Goal: Information Seeking & Learning: Learn about a topic

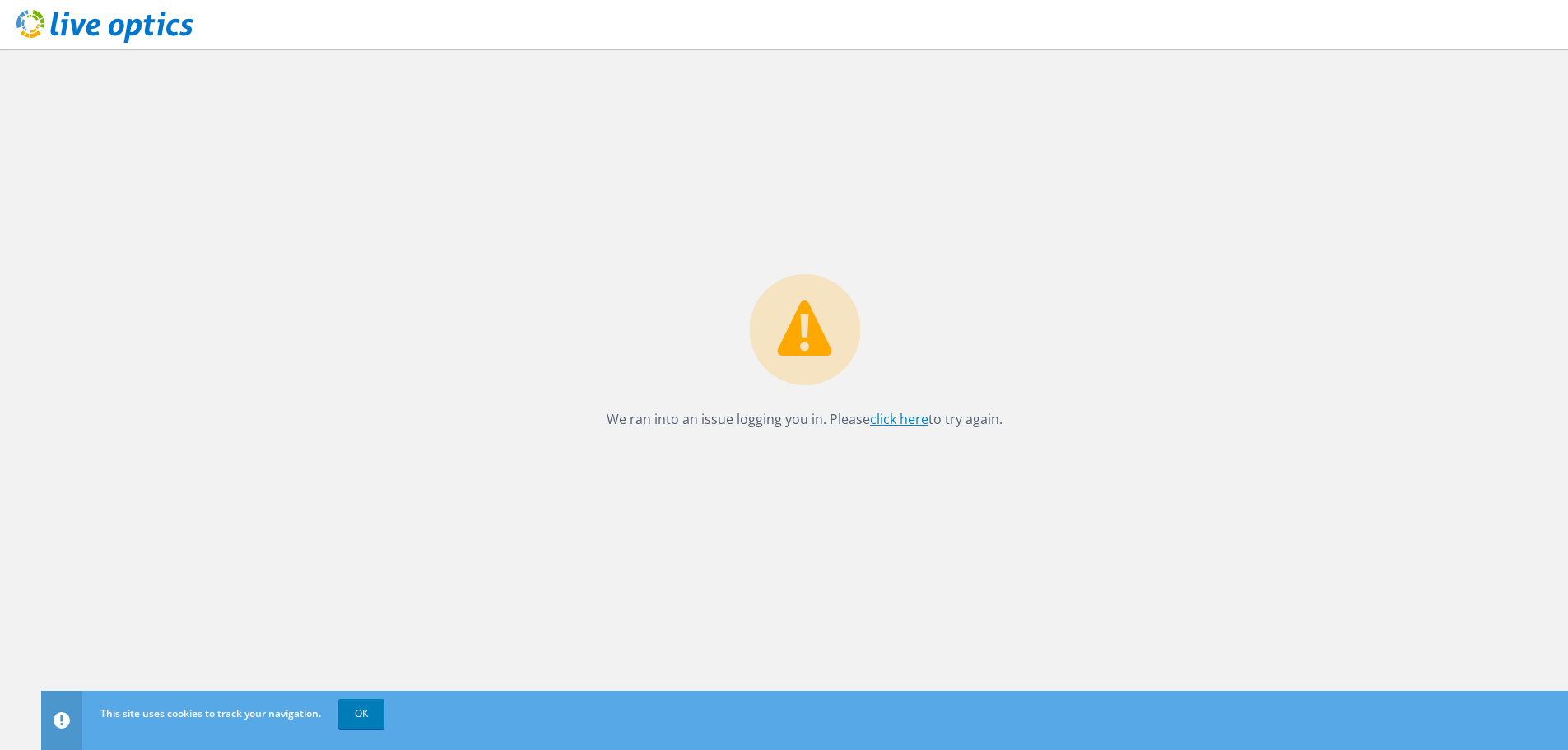
click at [893, 426] on link "click here" at bounding box center [899, 419] width 58 height 18
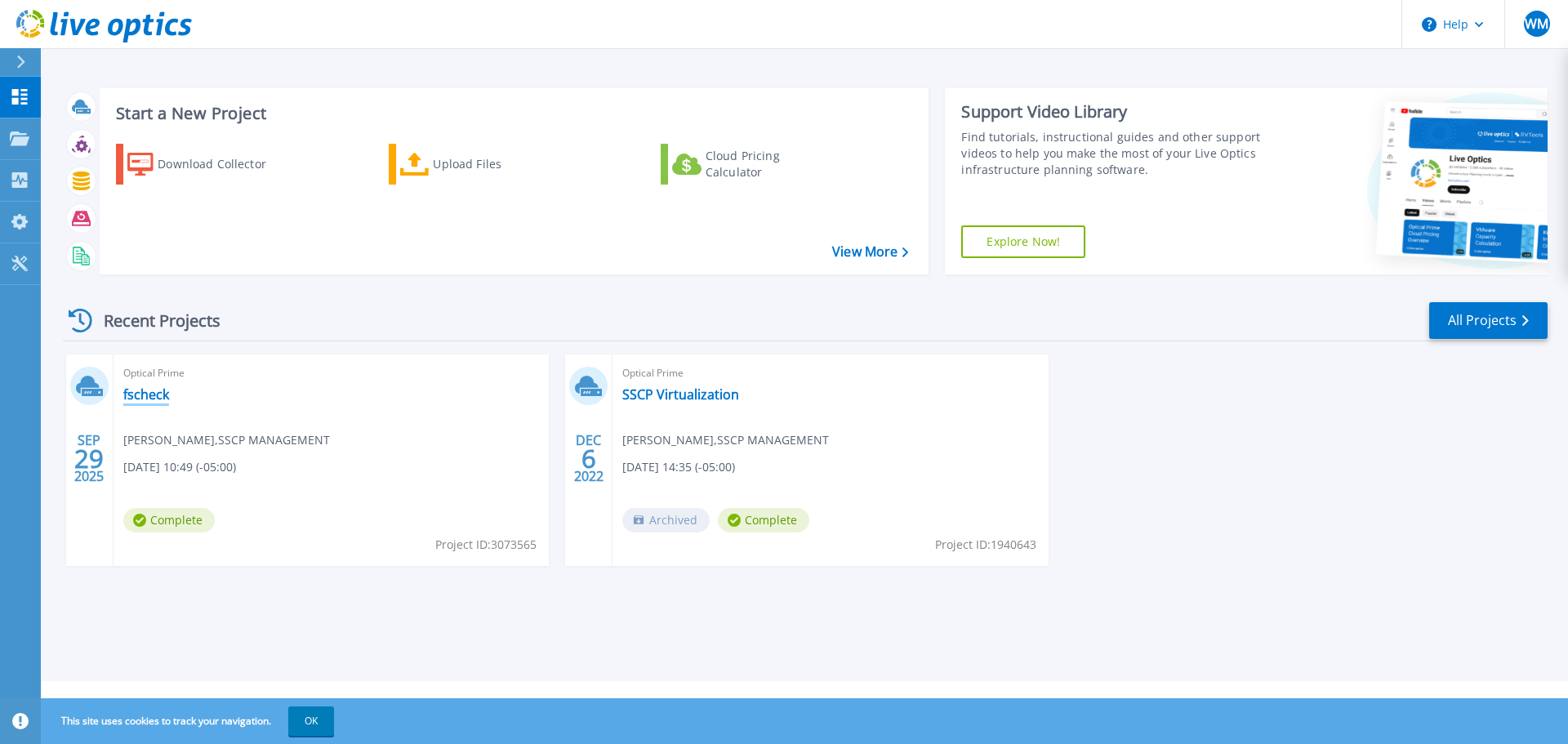
click at [153, 396] on link "fscheck" at bounding box center [146, 395] width 46 height 16
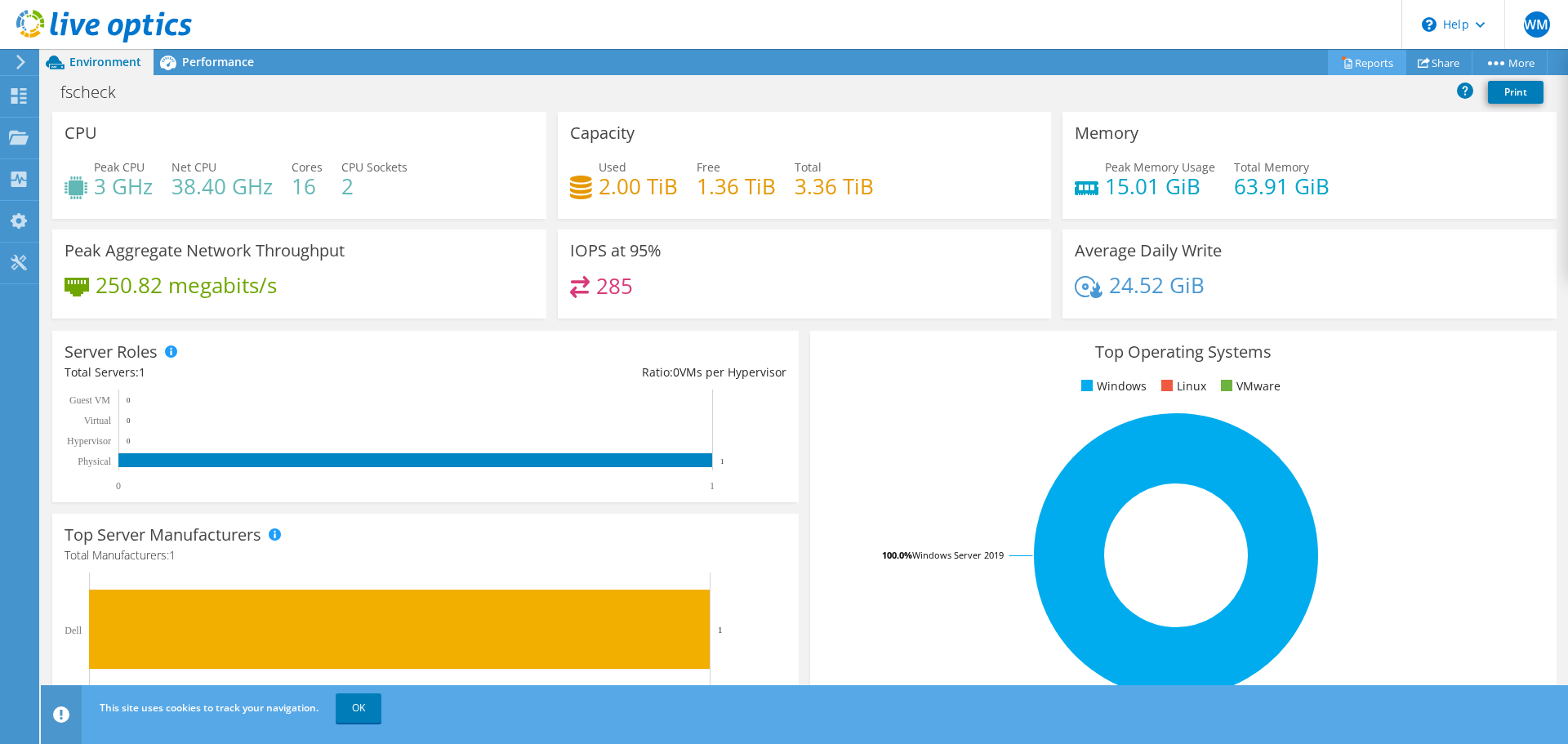
click at [1370, 55] on link "Reports" at bounding box center [1367, 62] width 79 height 25
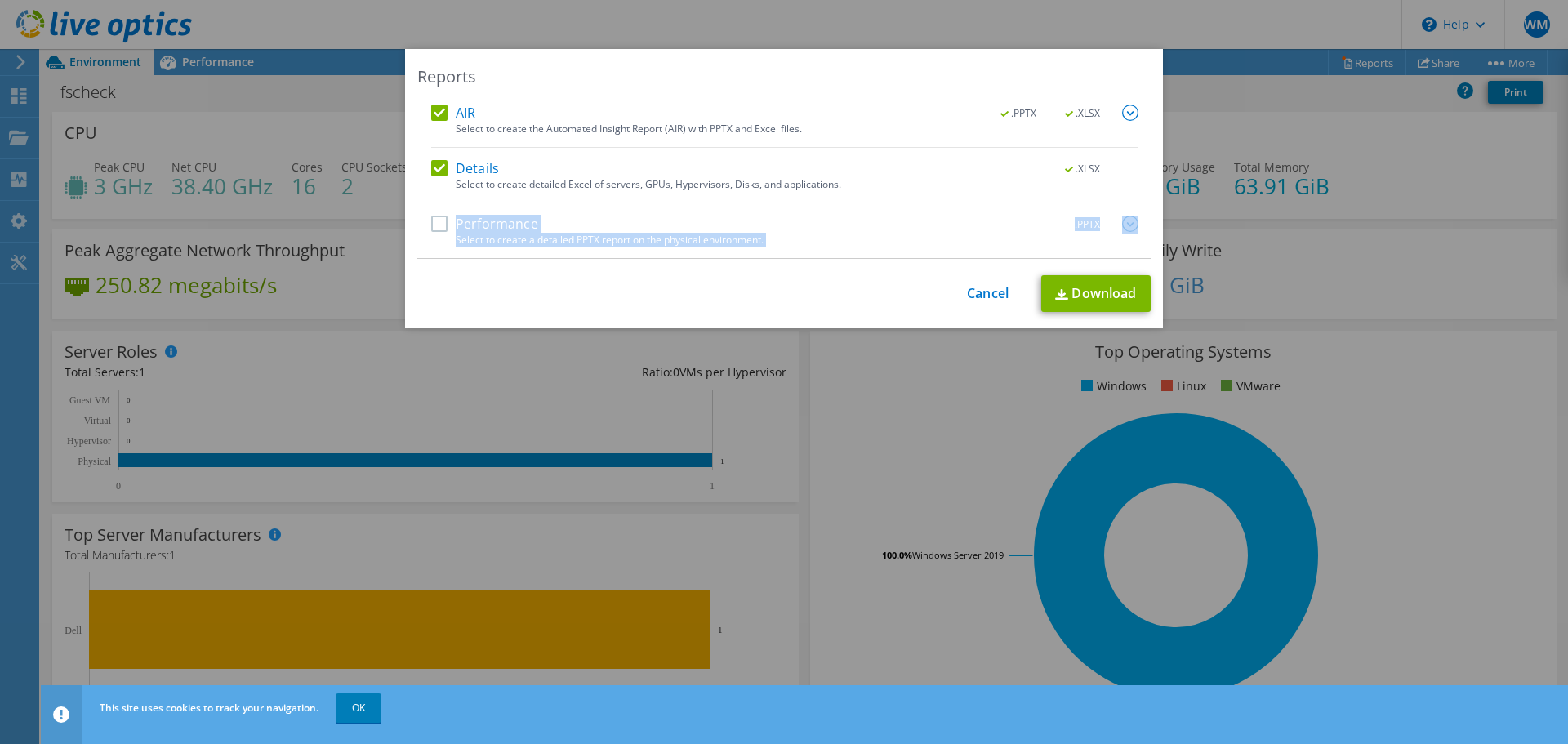
drag, startPoint x: 436, startPoint y: 220, endPoint x: 506, endPoint y: 262, distance: 81.6
click at [506, 262] on div "Reports AIR .PPTX .XLSX Select to create the Automated Insight Report (AIR) wit…" at bounding box center [784, 188] width 758 height 280
click at [437, 224] on label "Performance" at bounding box center [484, 224] width 107 height 16
click at [0, 0] on input "Performance" at bounding box center [0, 0] width 0 height 0
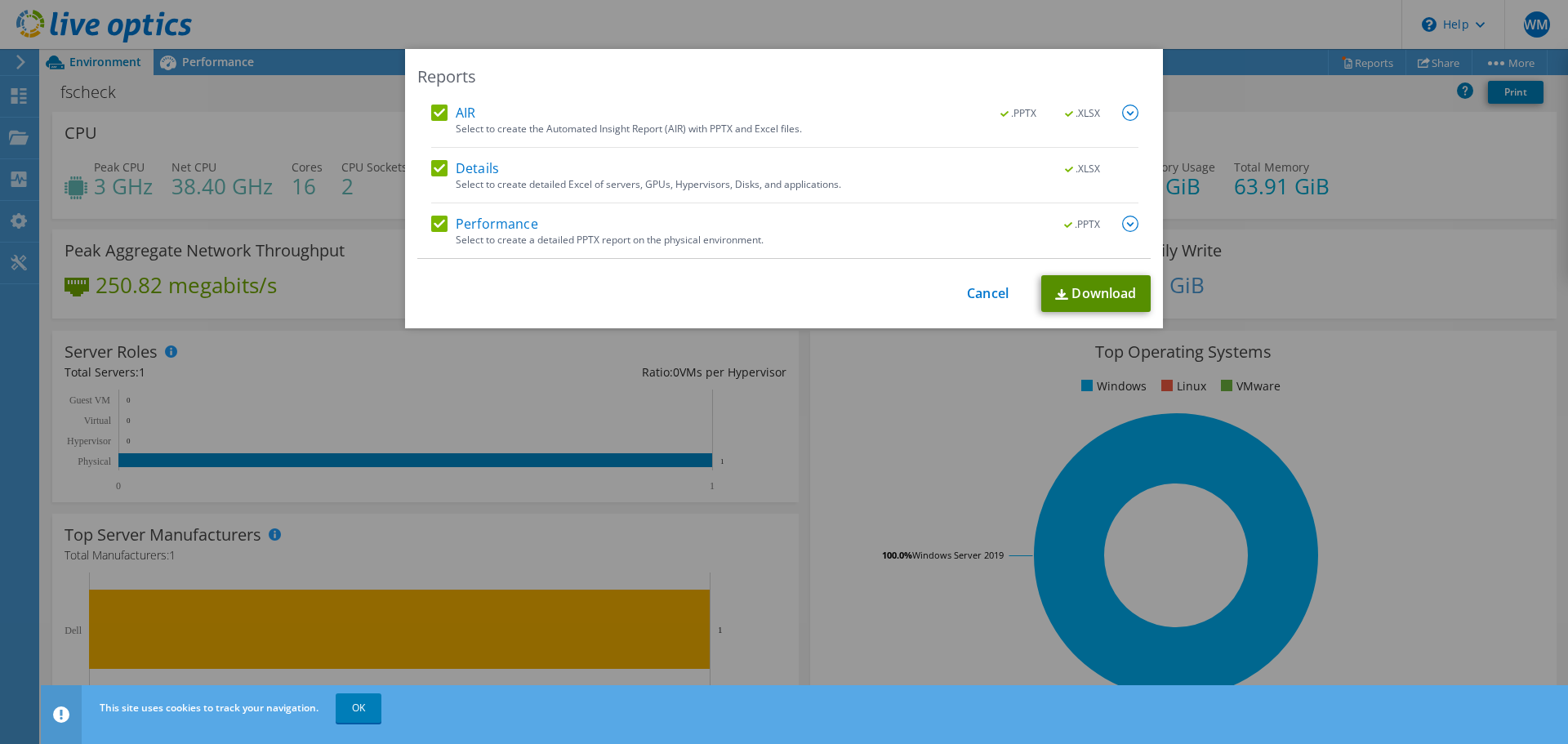
click at [1076, 293] on link "Download" at bounding box center [1095, 293] width 110 height 37
click at [982, 291] on link "Cancel" at bounding box center [988, 293] width 42 height 15
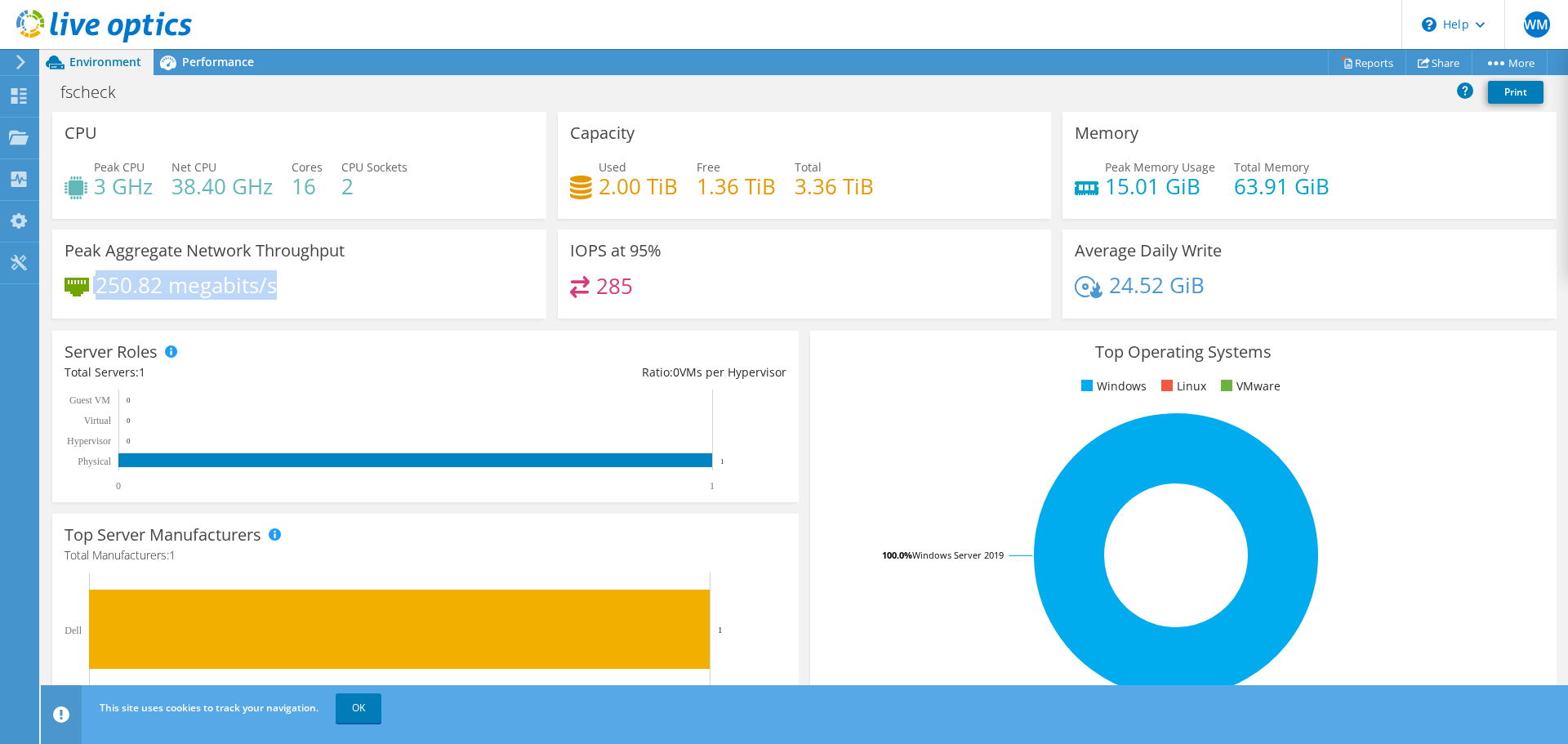
drag, startPoint x: 287, startPoint y: 291, endPoint x: 48, endPoint y: 288, distance: 239.0
click at [47, 286] on div "Peak Aggregate Network Throughput 250.82 megabits/s" at bounding box center [299, 274] width 505 height 89
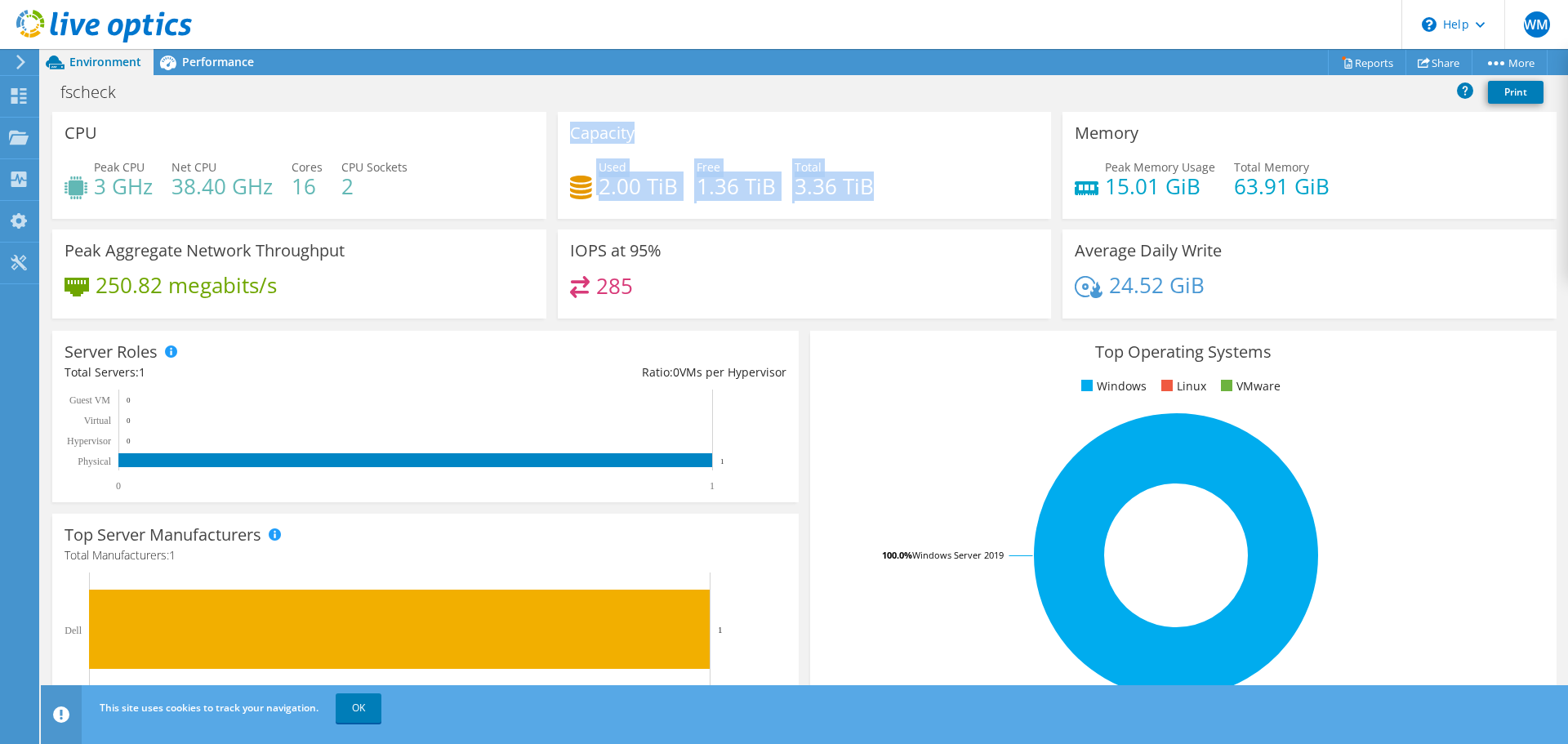
drag, startPoint x: 880, startPoint y: 192, endPoint x: 561, endPoint y: 124, distance: 326.2
click at [561, 124] on div "Capacity Used 2.00 TiB Free 1.36 TiB Total 3.36 TiB" at bounding box center [805, 166] width 494 height 107
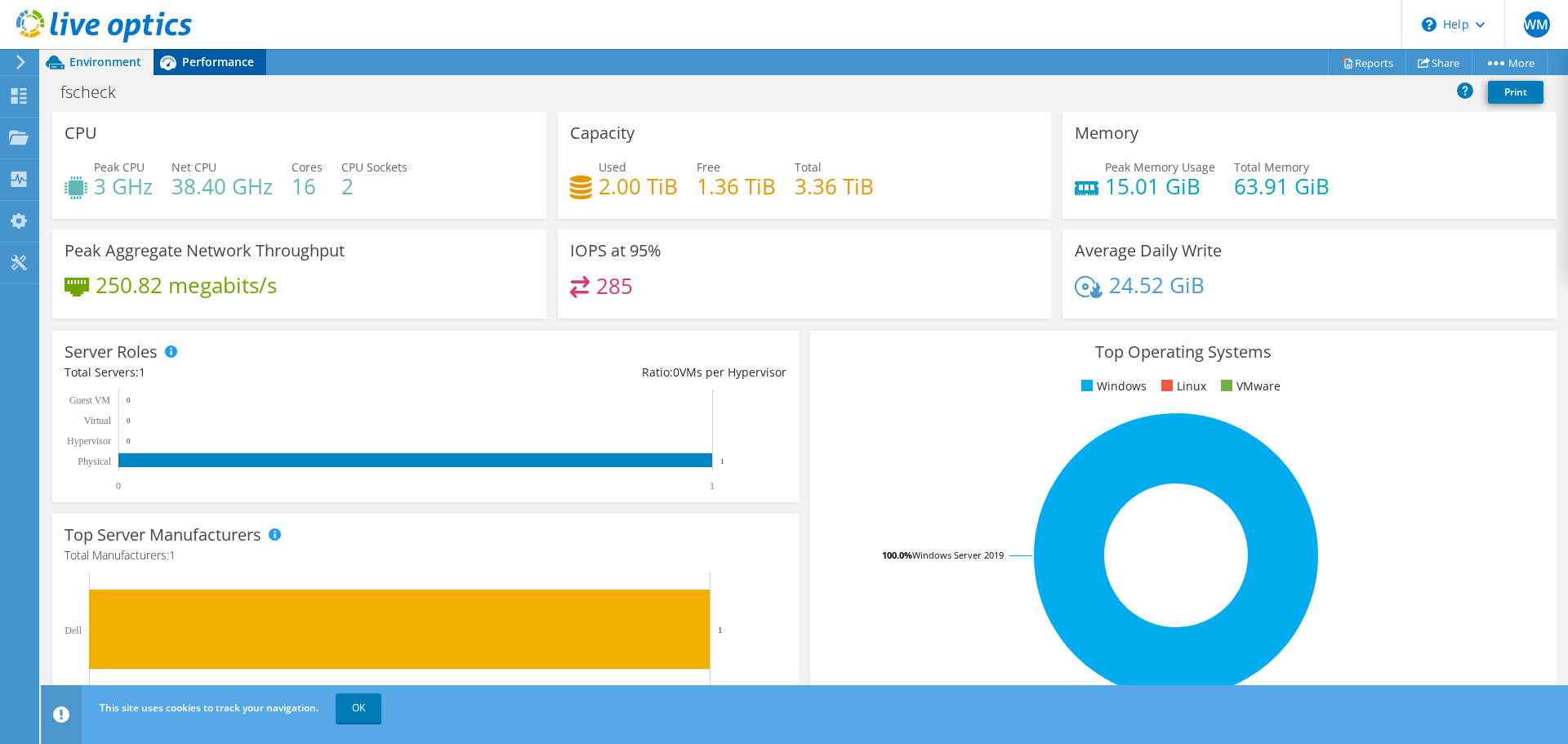
click at [196, 58] on span "Performance" at bounding box center [217, 62] width 72 height 15
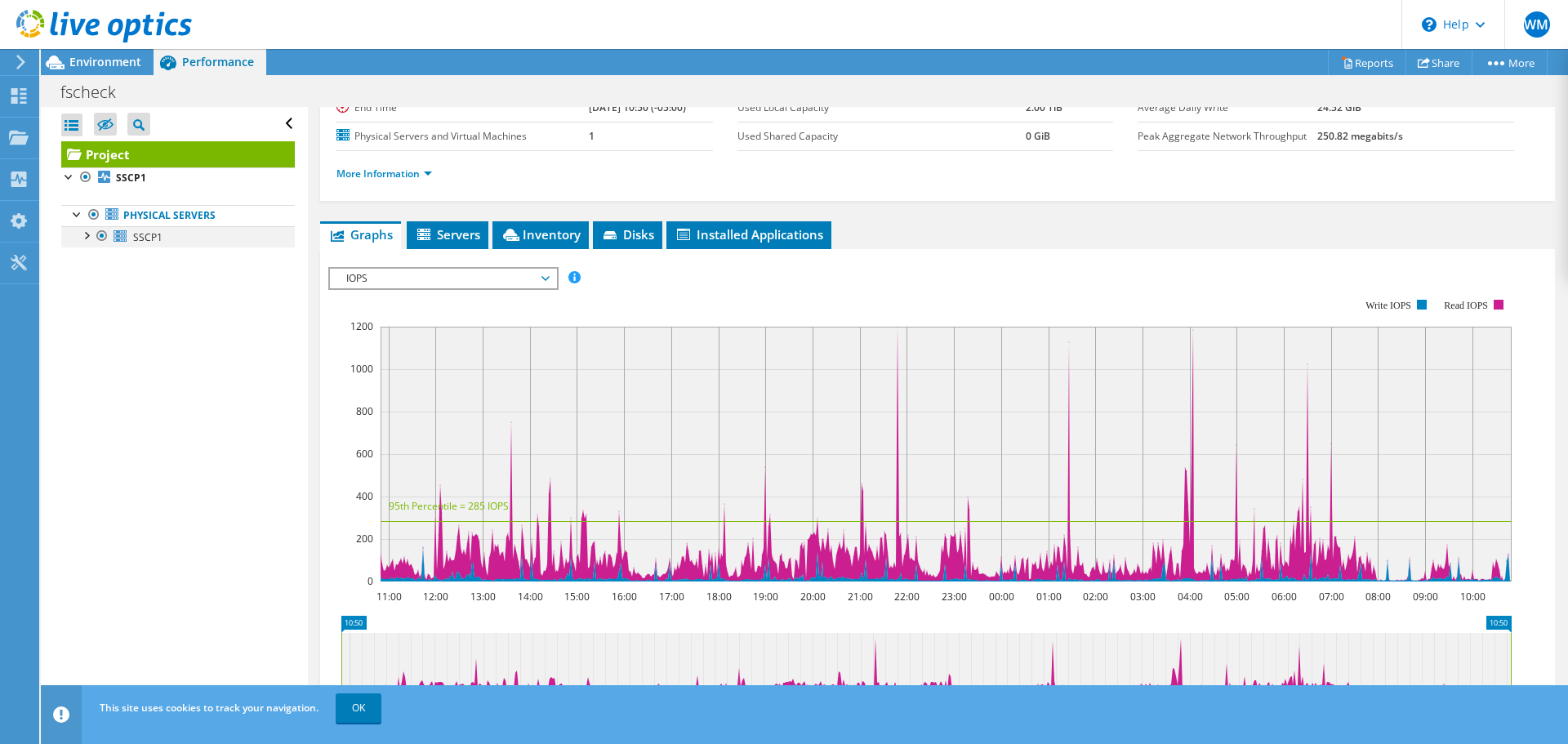
click at [91, 237] on div at bounding box center [86, 234] width 16 height 16
click at [144, 259] on link "0 C:" at bounding box center [178, 257] width 234 height 21
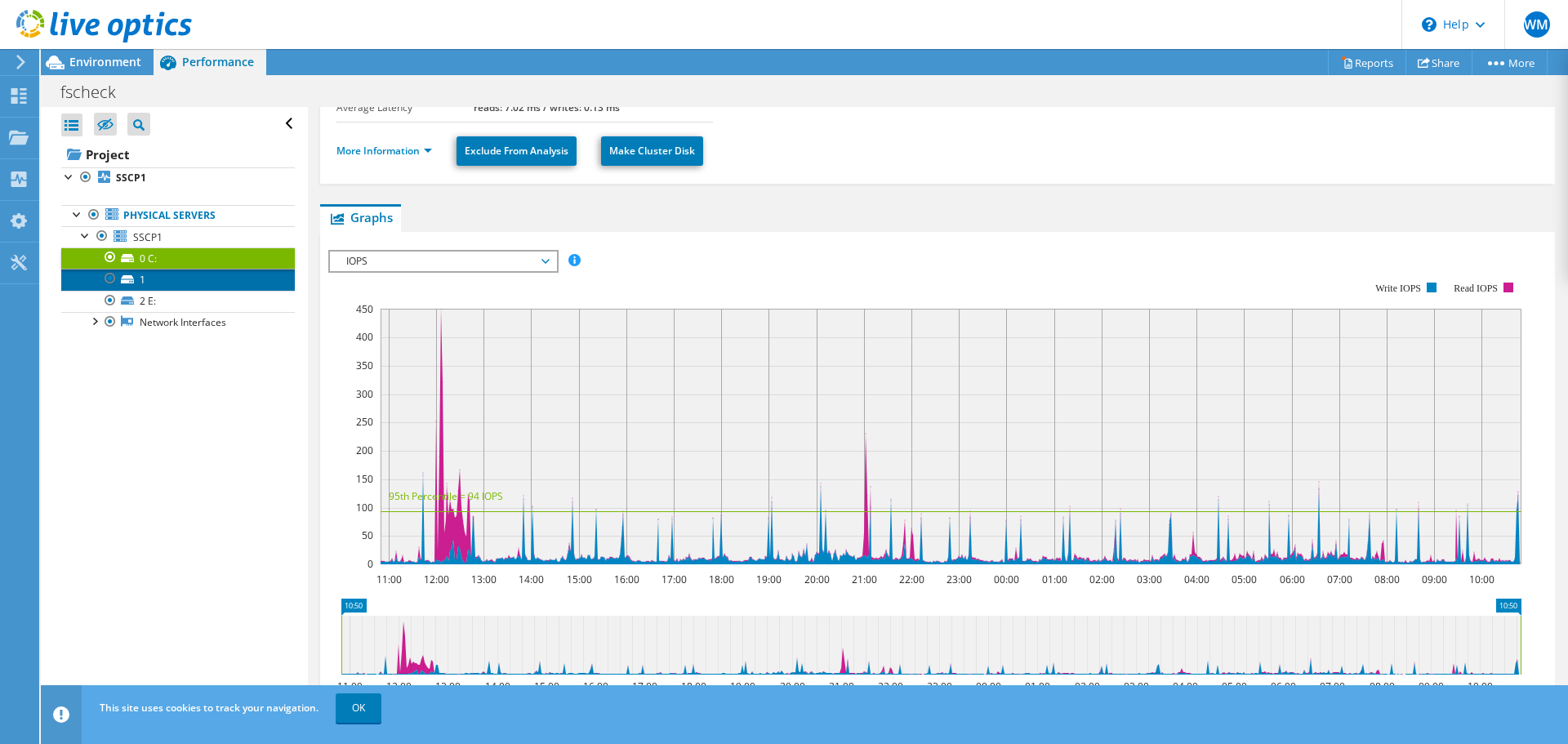
click at [148, 282] on link "1" at bounding box center [178, 279] width 234 height 21
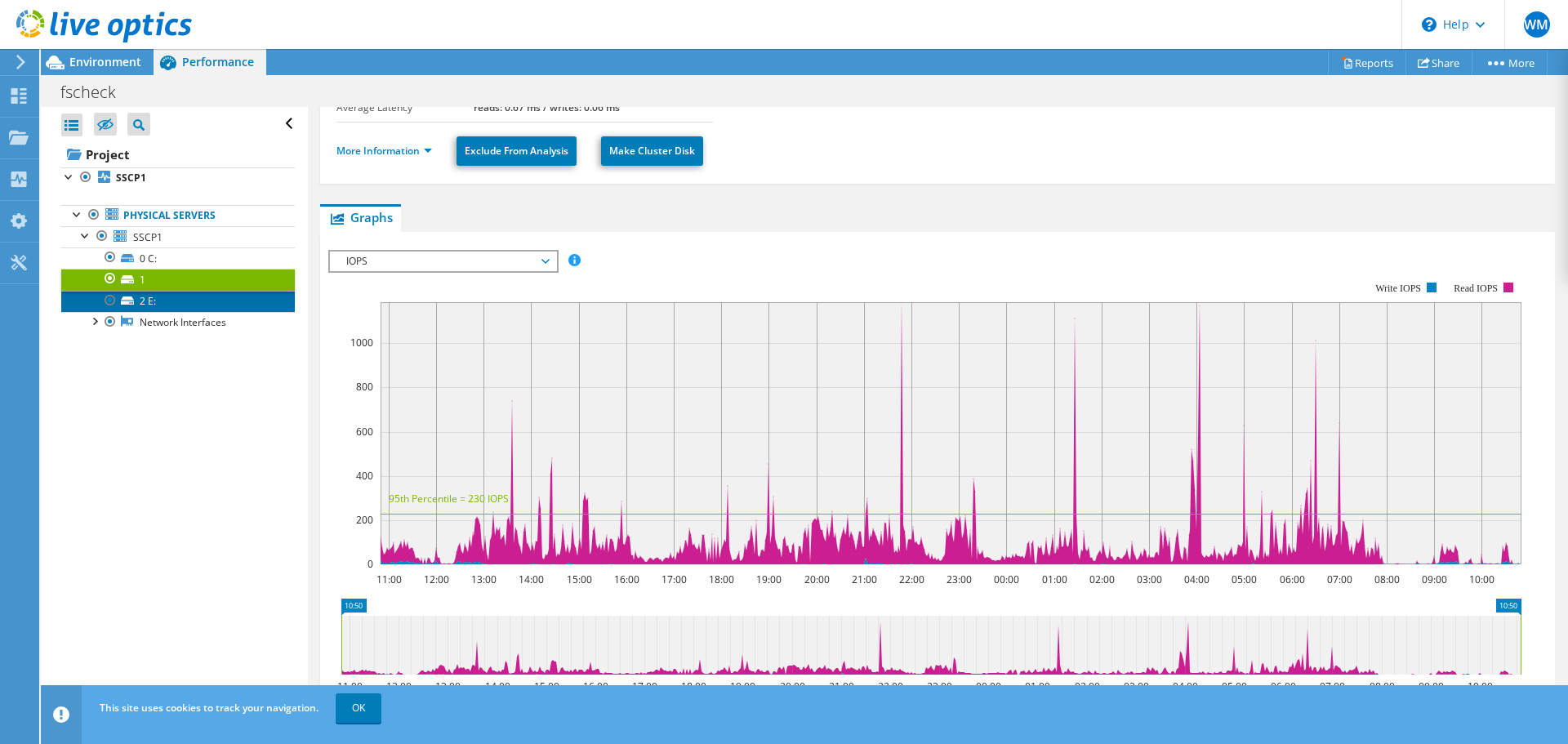
click at [148, 299] on link "2 E:" at bounding box center [178, 300] width 234 height 21
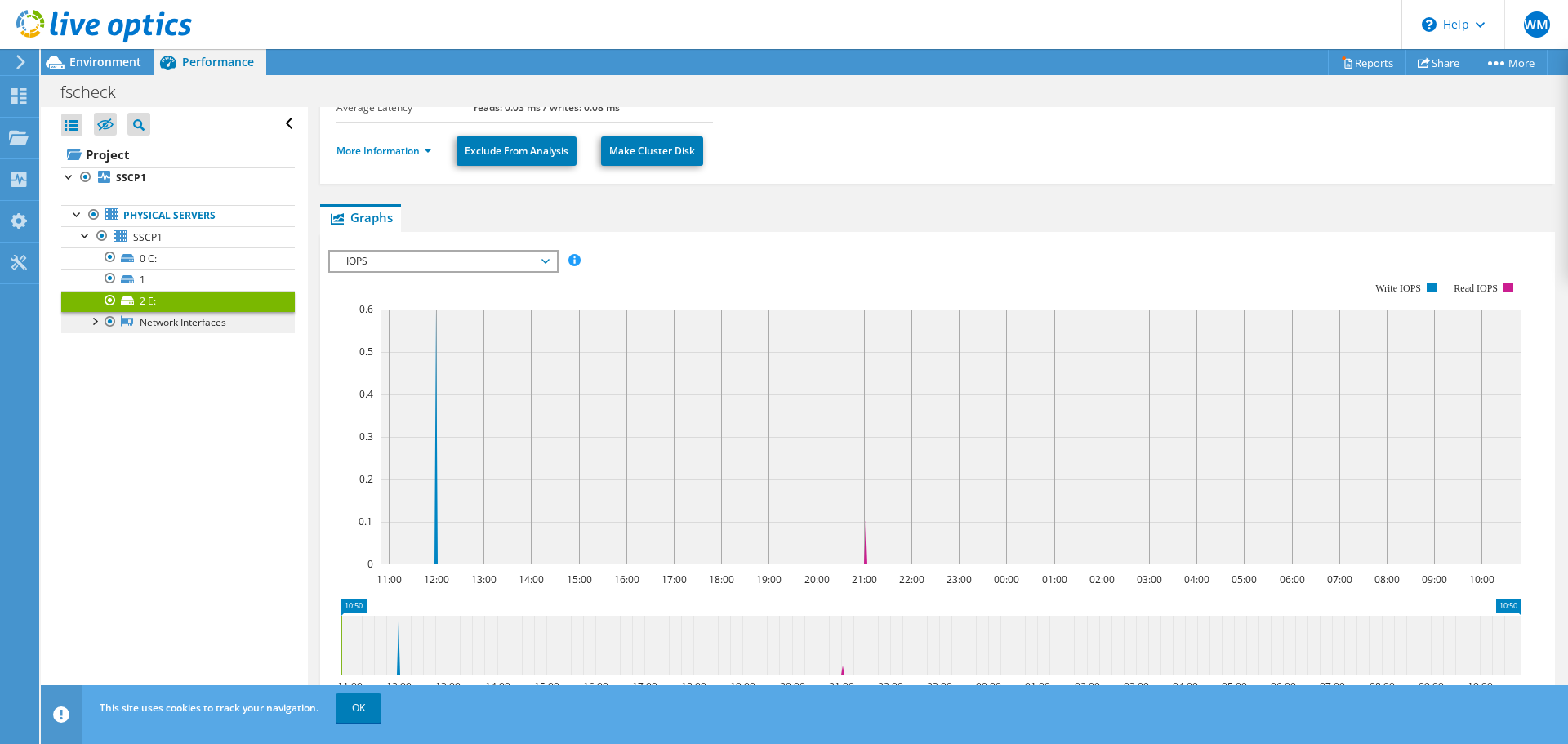
click at [149, 323] on link "Network Interfaces" at bounding box center [178, 322] width 234 height 21
click at [94, 318] on div at bounding box center [94, 320] width 16 height 16
click at [187, 326] on link "Network Interfaces" at bounding box center [178, 322] width 234 height 21
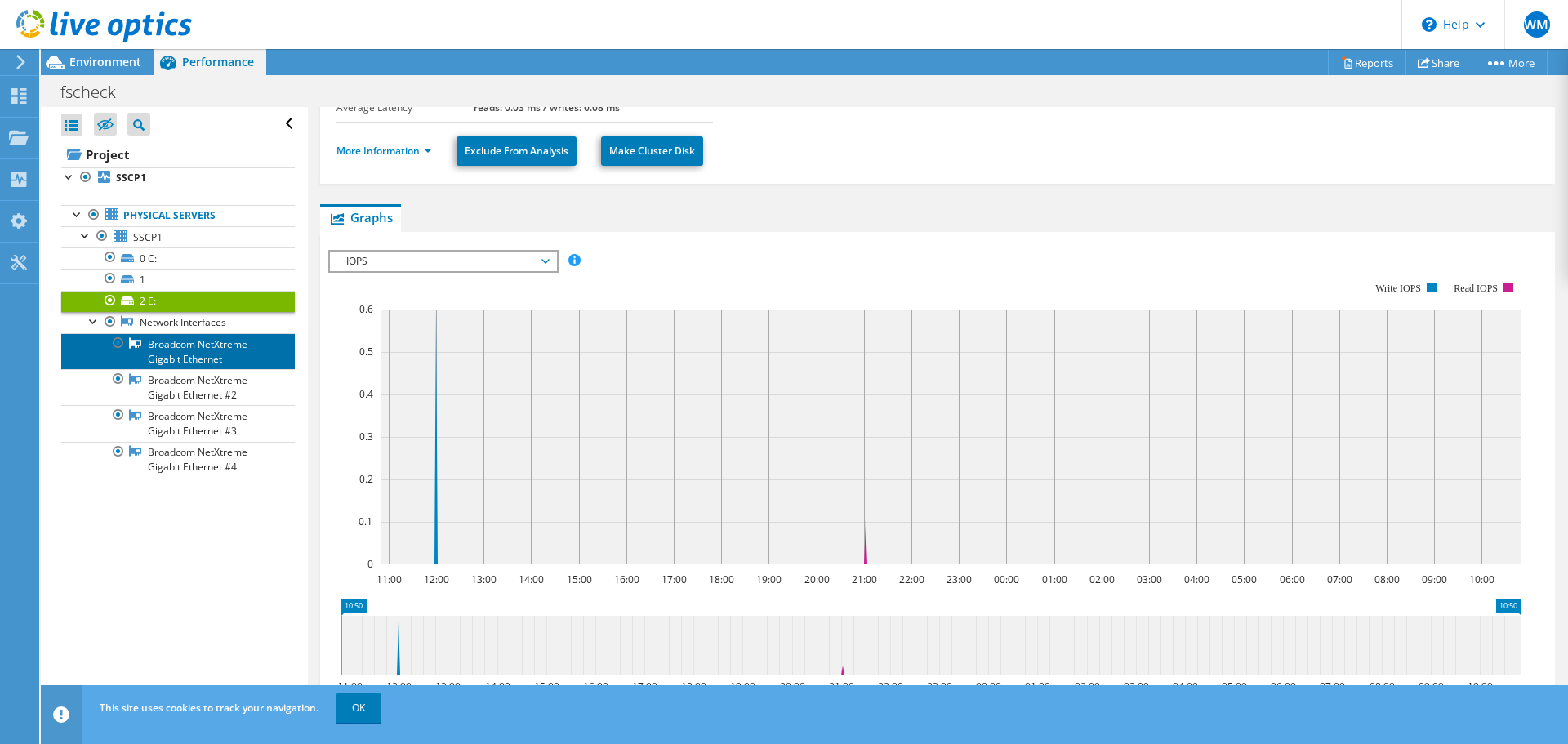
click at [188, 355] on link "Broadcom NetXtreme Gigabit Ethernet" at bounding box center [178, 351] width 234 height 36
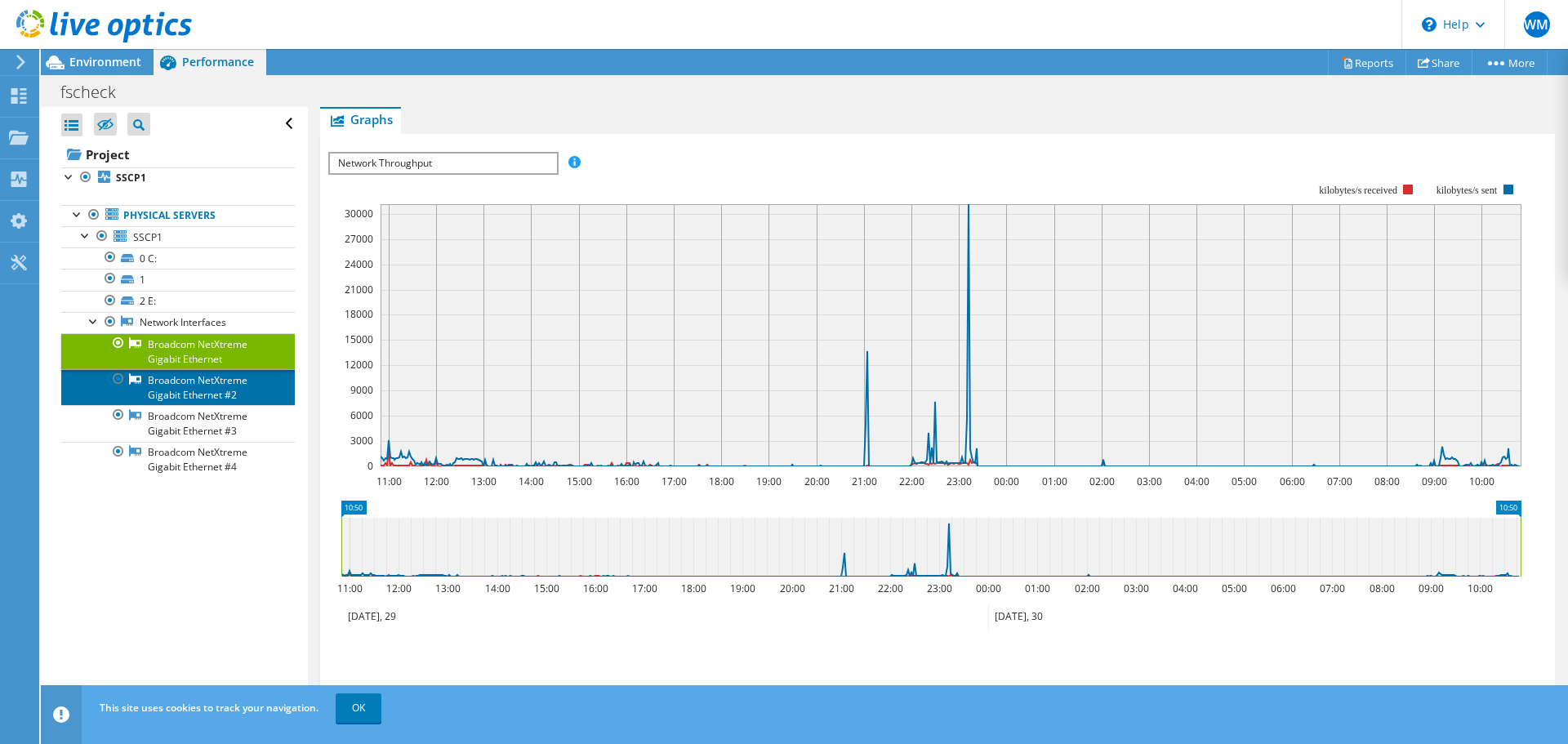
click at [195, 380] on link "Broadcom NetXtreme Gigabit Ethernet #2" at bounding box center [178, 387] width 234 height 36
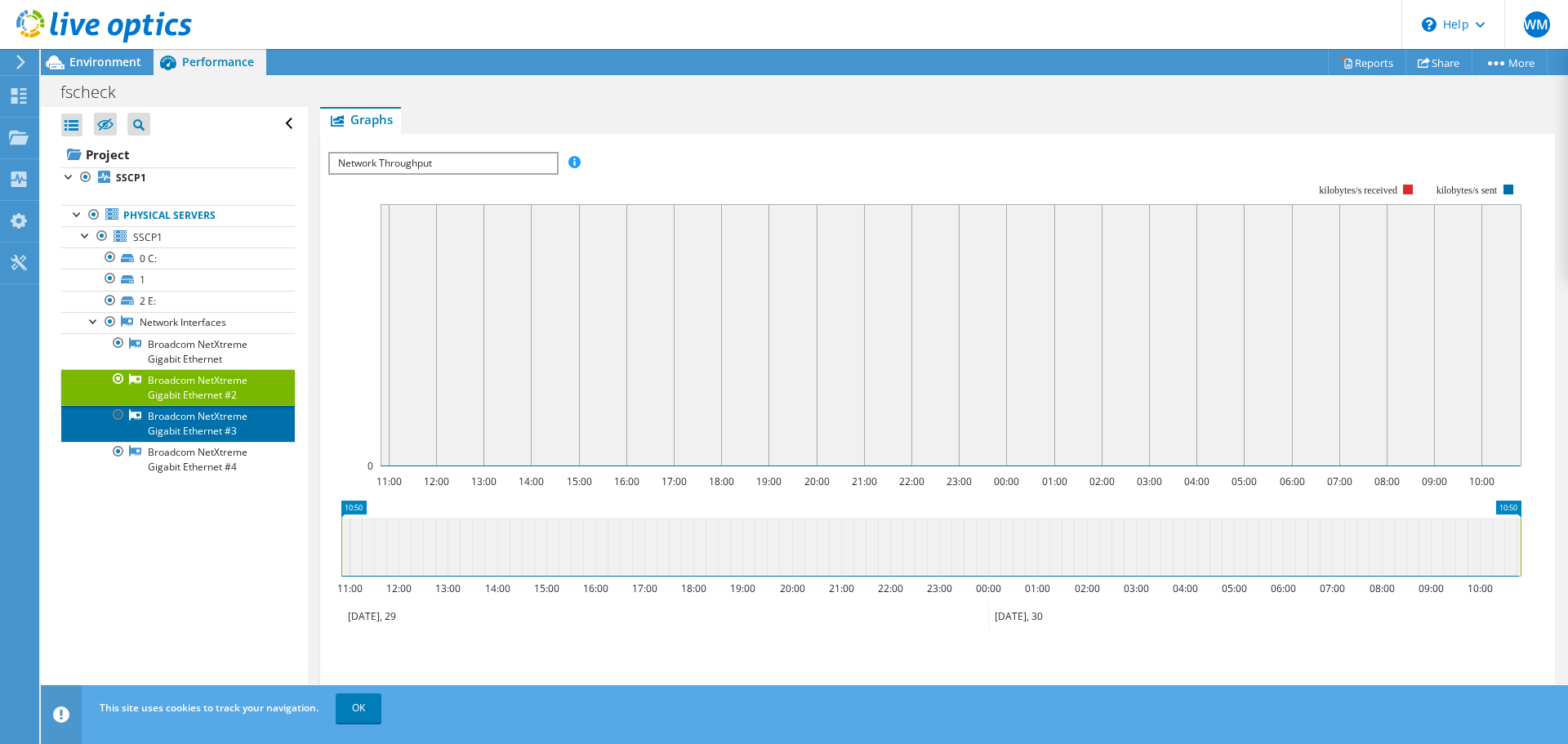
click at [190, 410] on link "Broadcom NetXtreme Gigabit Ethernet #3" at bounding box center [178, 424] width 234 height 36
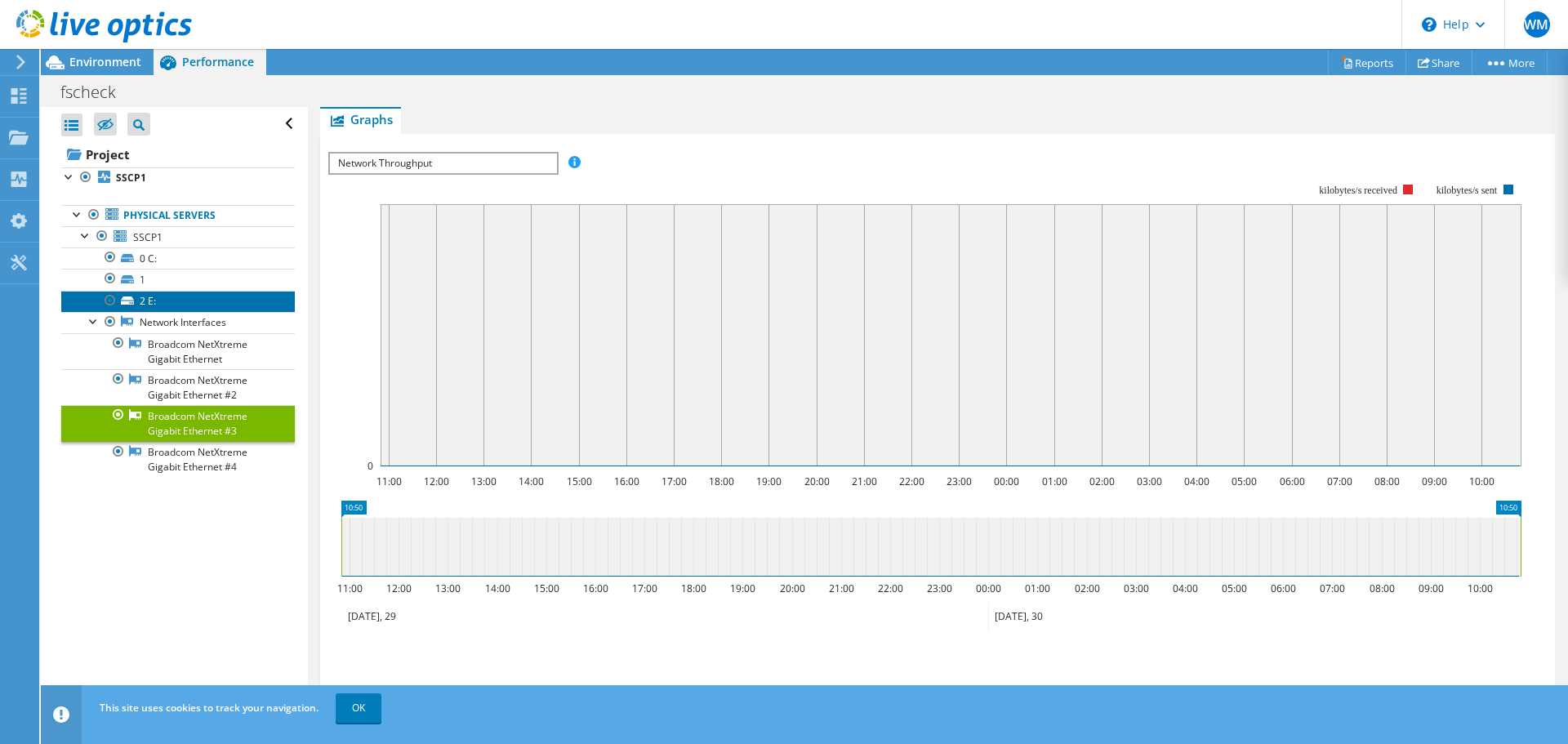
click at [149, 303] on link "2 E:" at bounding box center [178, 300] width 234 height 21
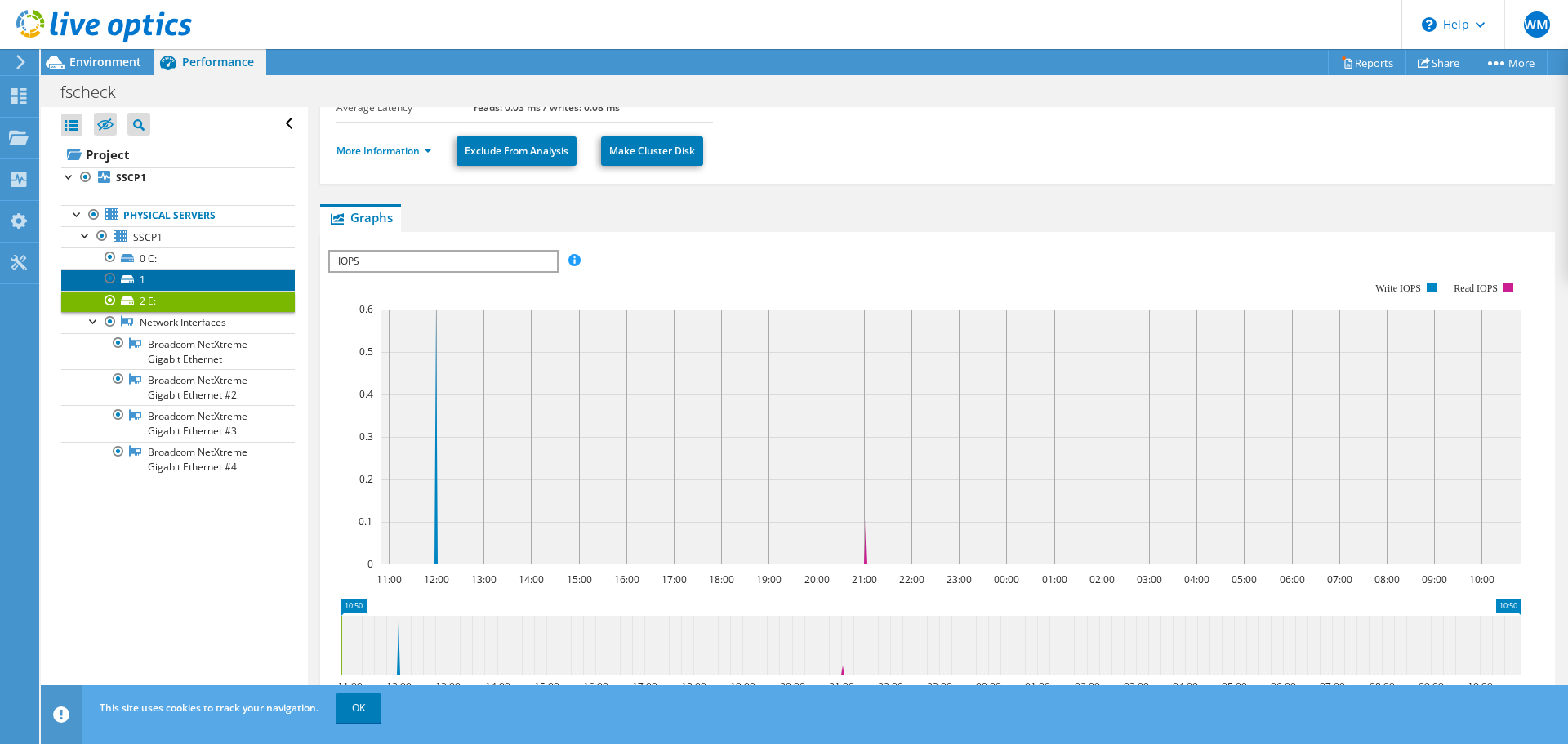
click at [155, 276] on link "1" at bounding box center [178, 279] width 234 height 21
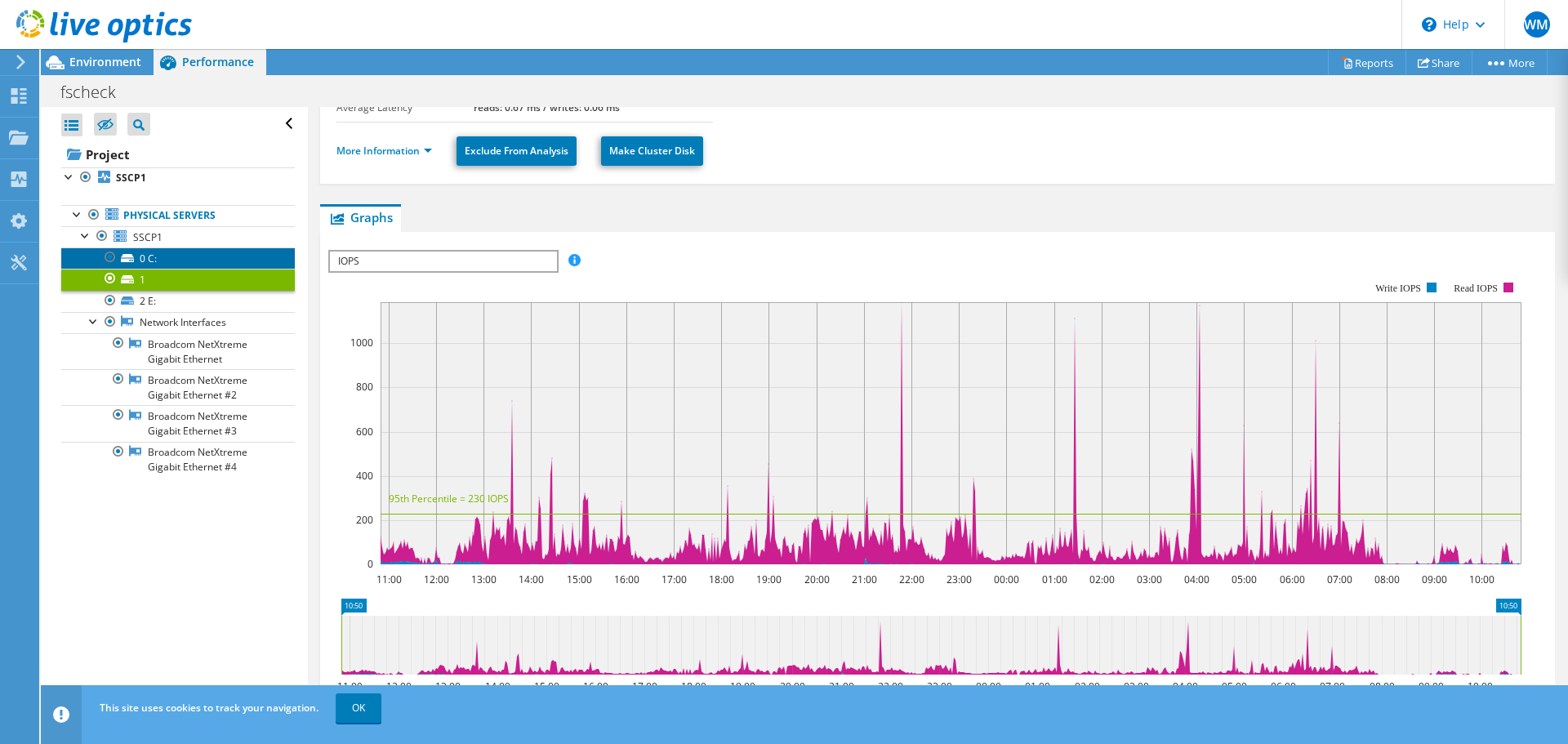
click at [158, 254] on link "0 C:" at bounding box center [178, 257] width 234 height 21
